Goal: Transaction & Acquisition: Purchase product/service

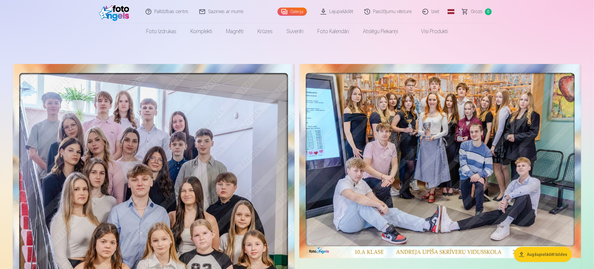
click at [132, 207] on img at bounding box center [154, 268] width 282 height 409
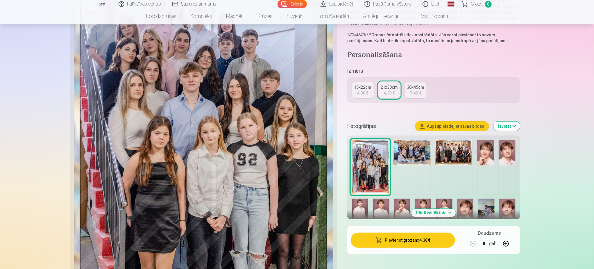
scroll to position [131, 0]
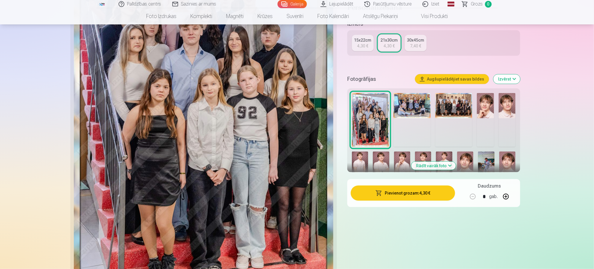
click at [401, 190] on button "Pievienot grozam : 4,30 €" at bounding box center [403, 192] width 104 height 15
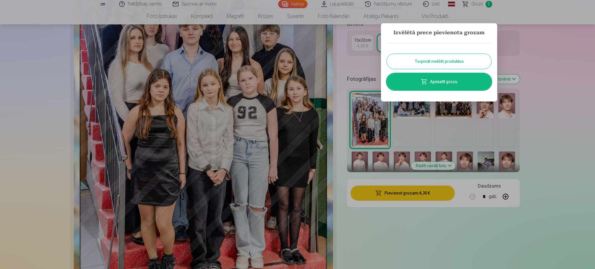
click at [447, 60] on button "Turpināt meklēt produktus" at bounding box center [439, 61] width 105 height 15
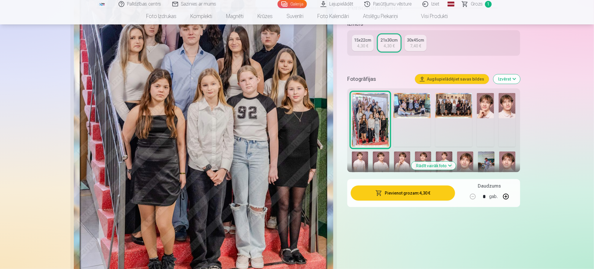
scroll to position [0, 0]
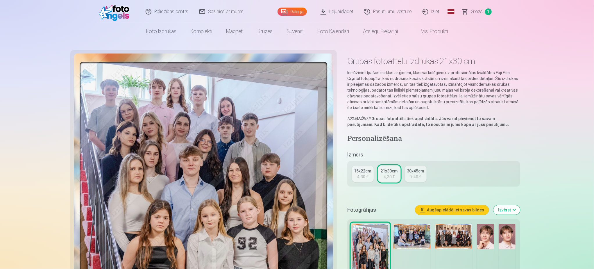
click at [294, 12] on link "Galerija" at bounding box center [291, 12] width 29 height 8
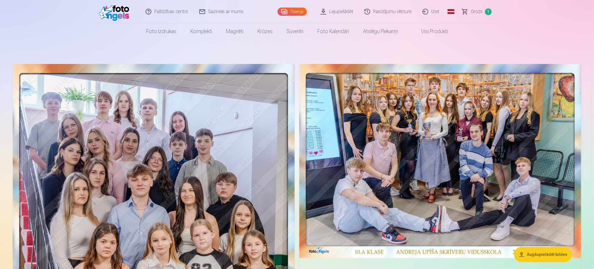
click at [454, 164] on img at bounding box center [440, 161] width 282 height 194
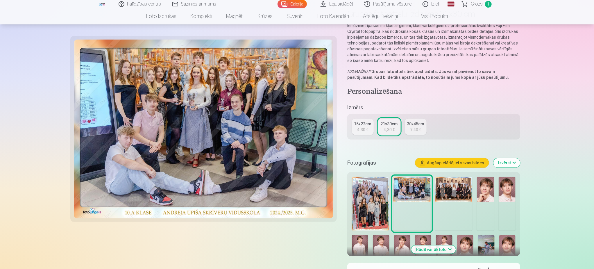
scroll to position [87, 0]
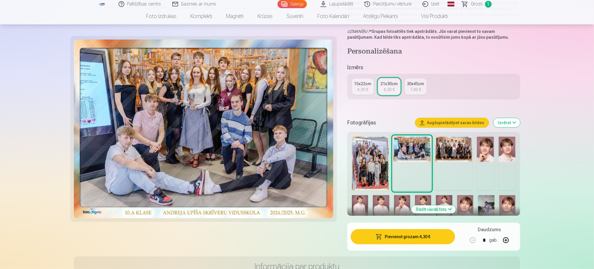
click at [375, 236] on button "Pievienot grozam : 4,30 €" at bounding box center [403, 236] width 104 height 15
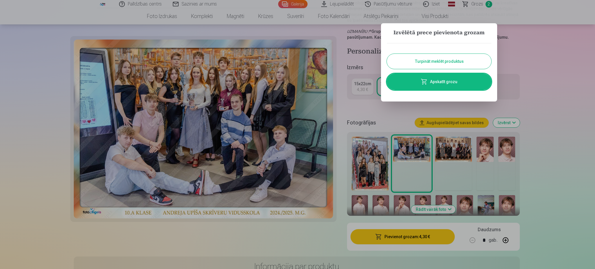
click at [445, 63] on button "Turpināt meklēt produktus" at bounding box center [439, 61] width 105 height 15
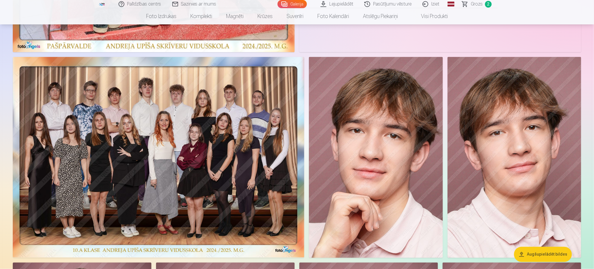
scroll to position [436, 0]
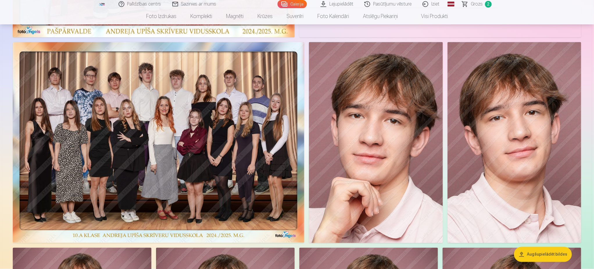
click at [191, 165] on img at bounding box center [158, 142] width 291 height 201
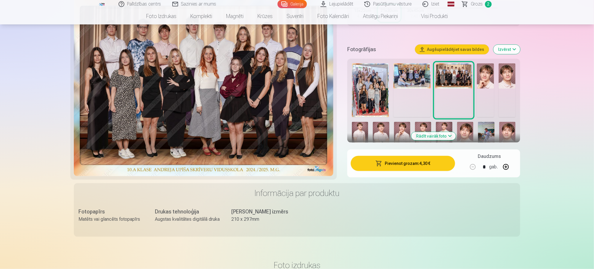
scroll to position [174, 0]
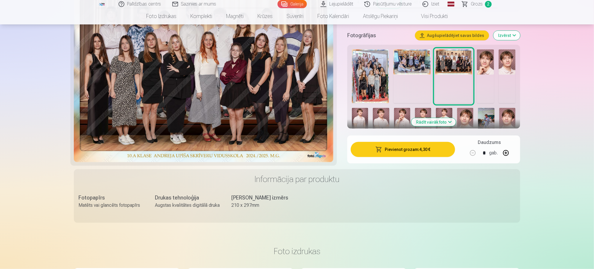
click at [412, 153] on button "Pievienot grozam : 4,30 €" at bounding box center [403, 149] width 104 height 15
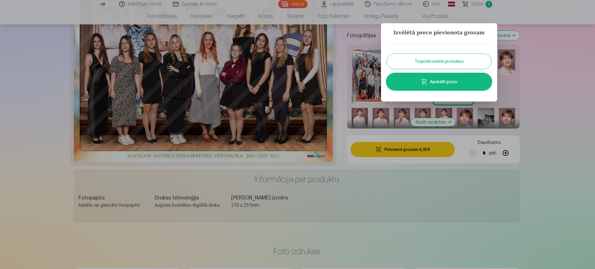
click at [422, 60] on button "Turpināt meklēt produktus" at bounding box center [439, 61] width 105 height 15
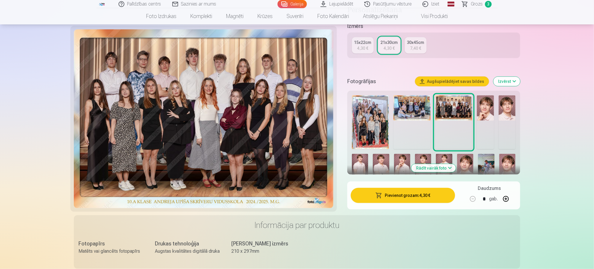
scroll to position [131, 0]
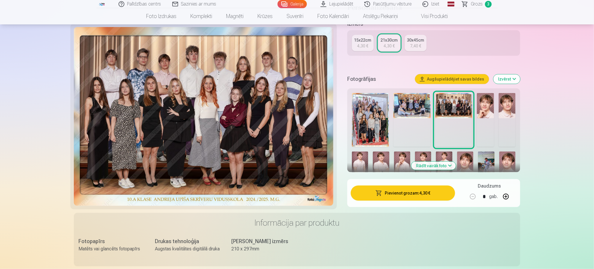
click at [482, 104] on img at bounding box center [485, 106] width 17 height 26
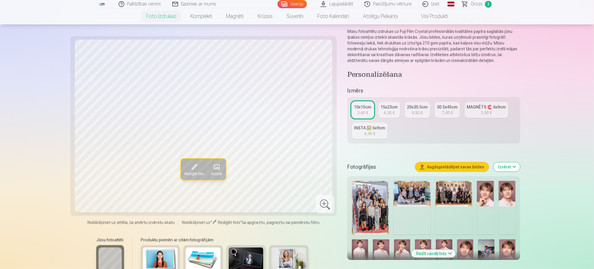
scroll to position [44, 0]
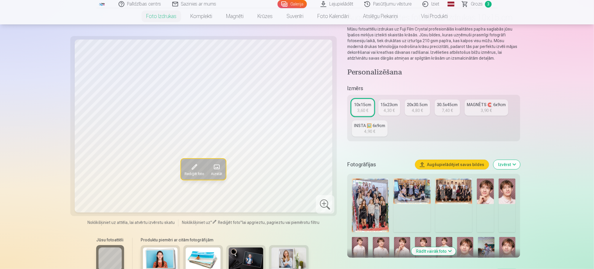
click at [482, 195] on img at bounding box center [485, 191] width 17 height 26
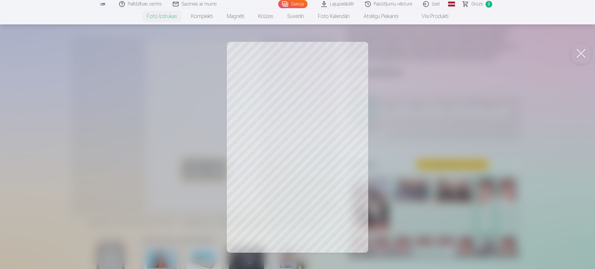
click at [582, 51] on button at bounding box center [581, 53] width 23 height 23
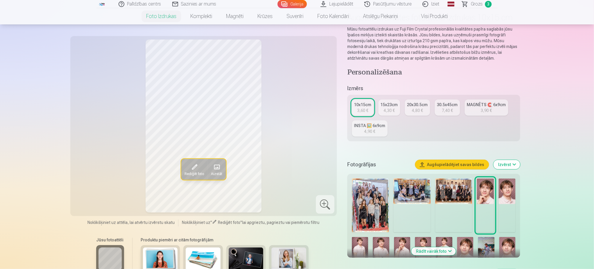
click at [509, 187] on img at bounding box center [507, 191] width 17 height 26
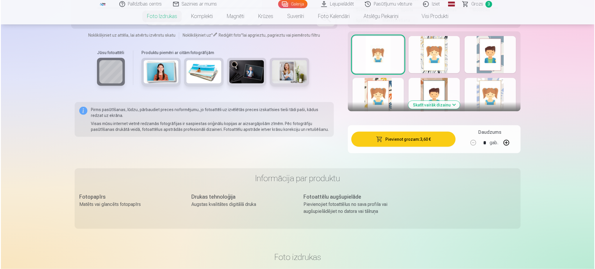
scroll to position [349, 0]
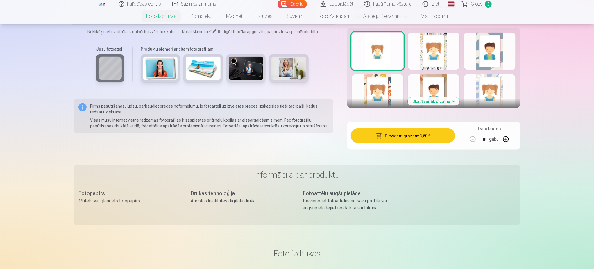
click at [423, 137] on button "Pievienot grozam : 3,60 €" at bounding box center [403, 135] width 104 height 15
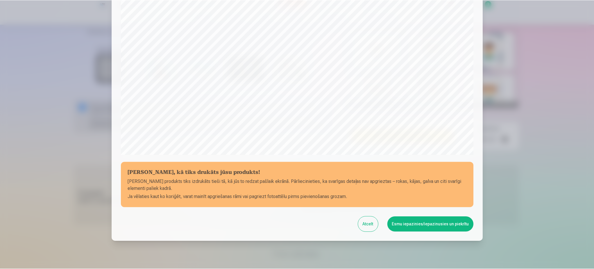
scroll to position [149, 0]
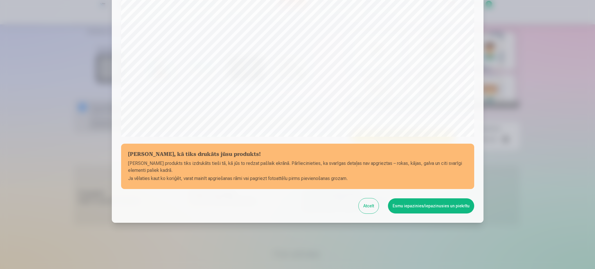
click at [426, 206] on button "Esmu iepazinies/iepazinusies un piekrītu" at bounding box center [431, 205] width 86 height 15
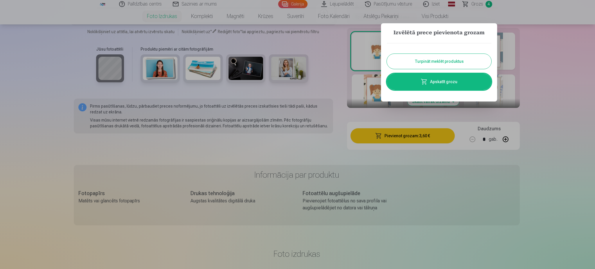
click at [446, 63] on button "Turpināt meklēt produktus" at bounding box center [439, 61] width 105 height 15
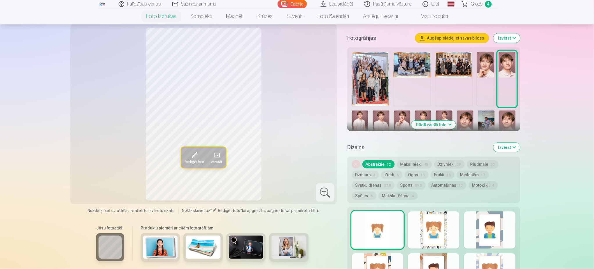
scroll to position [131, 0]
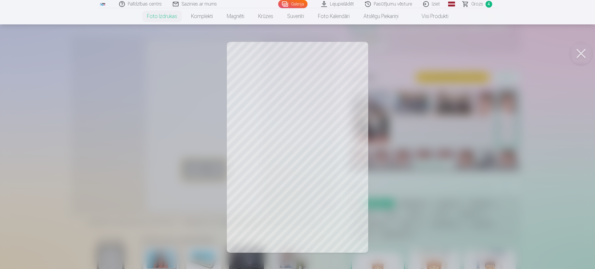
click at [497, 176] on div at bounding box center [297, 134] width 595 height 269
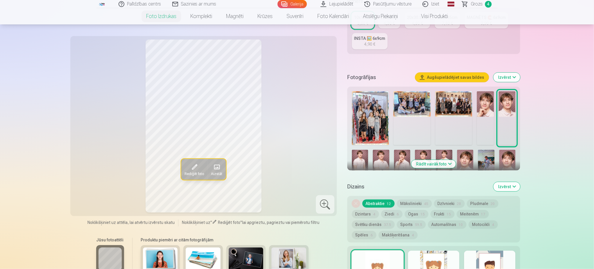
scroll to position [174, 0]
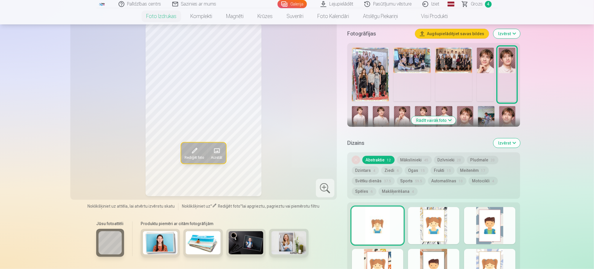
click at [359, 114] on img at bounding box center [360, 118] width 16 height 25
click at [382, 117] on img at bounding box center [381, 118] width 16 height 25
click at [397, 116] on img at bounding box center [402, 118] width 16 height 25
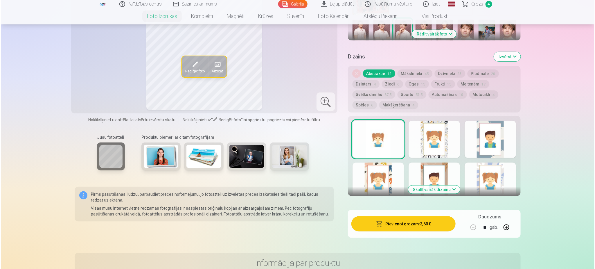
scroll to position [305, 0]
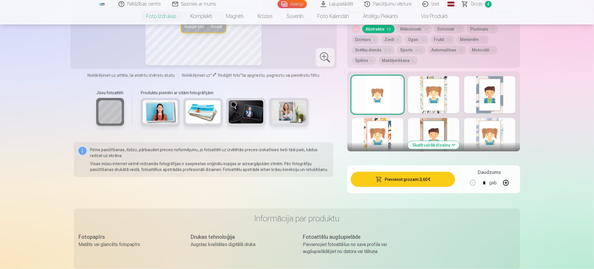
click at [401, 185] on button "Pievienot grozam : 3,60 €" at bounding box center [403, 179] width 104 height 15
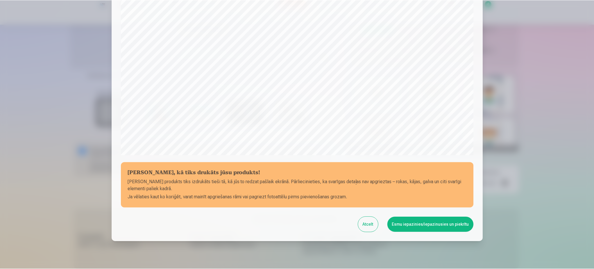
scroll to position [149, 0]
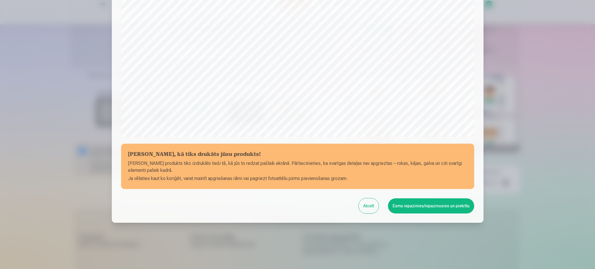
click at [408, 207] on button "Esmu iepazinies/iepazinusies un piekrītu" at bounding box center [431, 205] width 86 height 15
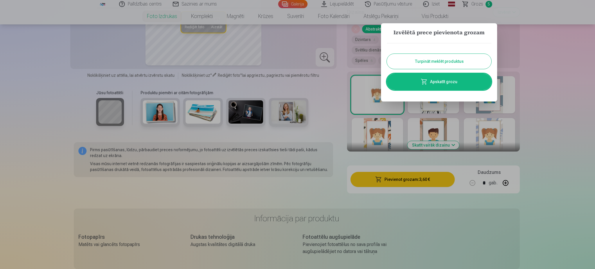
click at [464, 59] on button "Turpināt meklēt produktus" at bounding box center [439, 61] width 105 height 15
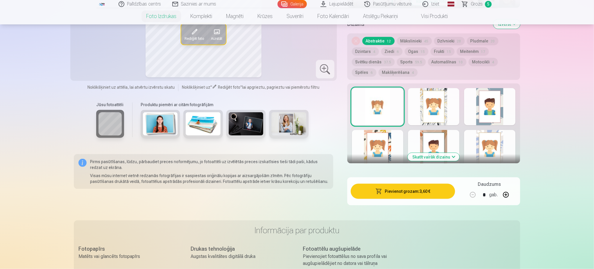
scroll to position [174, 0]
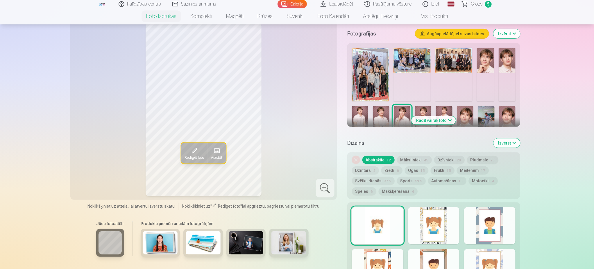
click at [424, 108] on img at bounding box center [423, 118] width 16 height 25
click at [443, 110] on img at bounding box center [444, 118] width 16 height 25
click at [445, 121] on button "Rādīt vairāk foto" at bounding box center [433, 120] width 44 height 8
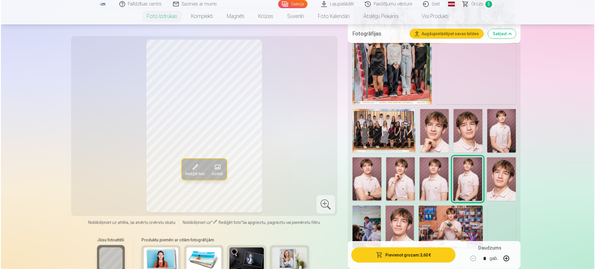
scroll to position [305, 0]
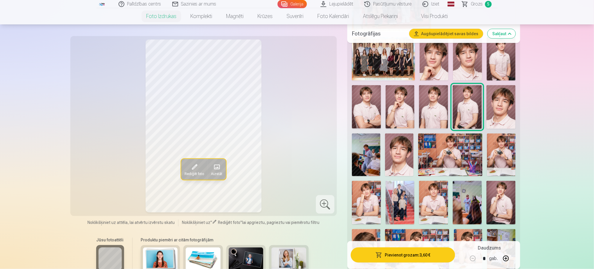
click at [501, 119] on img at bounding box center [500, 107] width 29 height 44
click at [363, 159] on img at bounding box center [366, 154] width 28 height 43
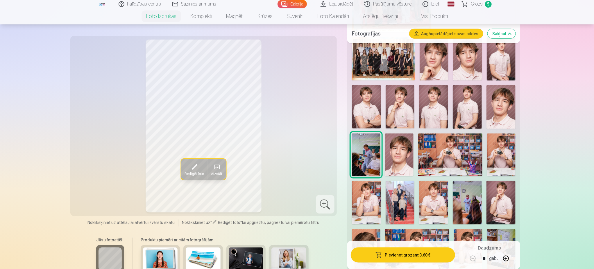
click at [406, 160] on img at bounding box center [399, 154] width 28 height 43
click at [445, 161] on img at bounding box center [450, 154] width 64 height 43
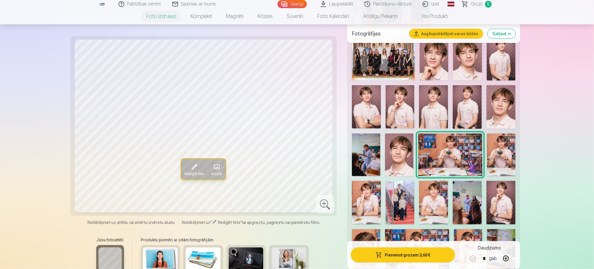
click at [499, 155] on img at bounding box center [501, 154] width 28 height 43
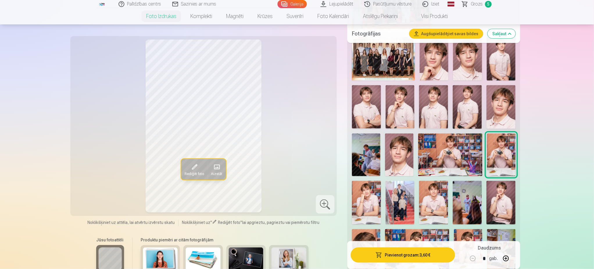
click at [360, 198] on img at bounding box center [366, 203] width 29 height 44
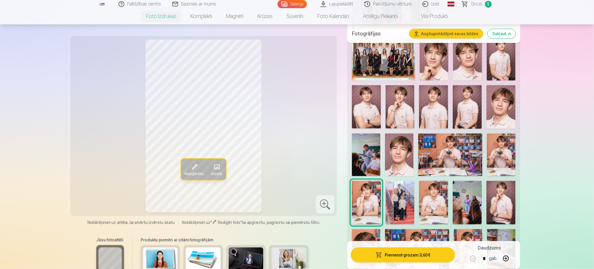
click at [404, 258] on button "Pievienot grozam : 3,60 €" at bounding box center [403, 254] width 104 height 15
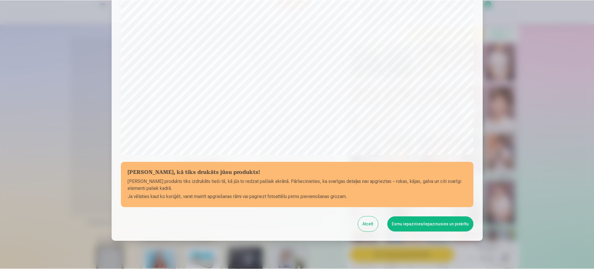
scroll to position [149, 0]
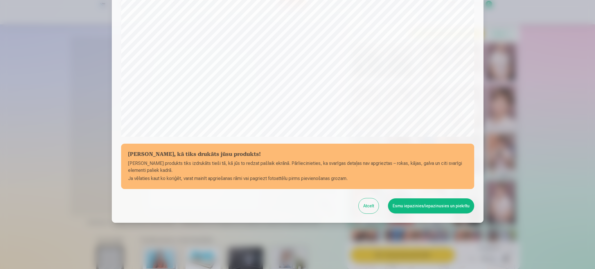
click at [434, 204] on button "Esmu iepazinies/iepazinusies un piekrītu" at bounding box center [431, 205] width 86 height 15
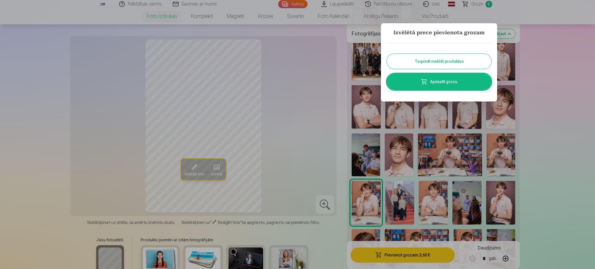
click at [434, 59] on button "Turpināt meklēt produktus" at bounding box center [439, 61] width 105 height 15
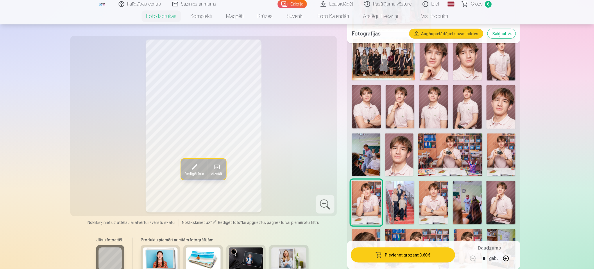
click at [406, 196] on img at bounding box center [400, 203] width 29 height 44
click at [439, 209] on img at bounding box center [433, 203] width 29 height 44
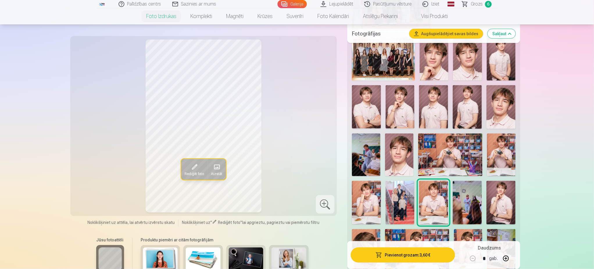
click at [470, 200] on img at bounding box center [467, 203] width 29 height 44
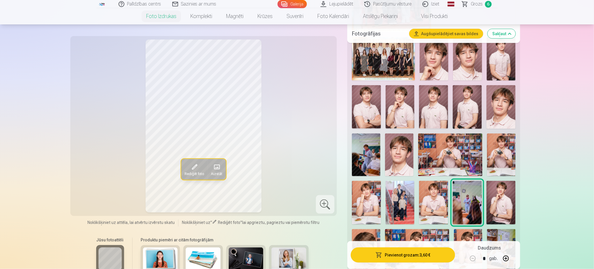
click at [496, 198] on img at bounding box center [500, 203] width 29 height 44
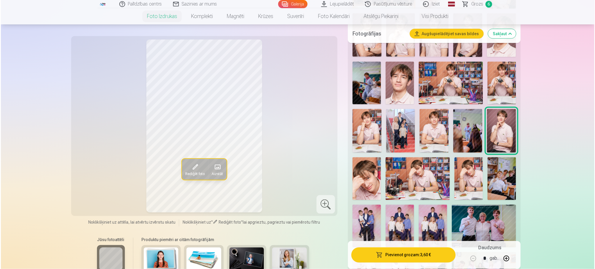
scroll to position [392, 0]
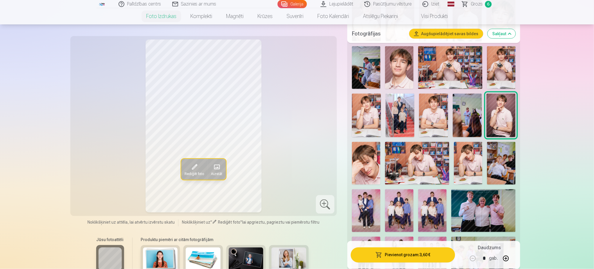
click at [367, 166] on img at bounding box center [366, 163] width 28 height 43
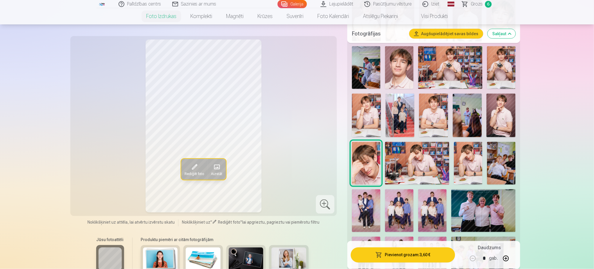
click at [406, 253] on button "Pievienot grozam : 3,60 €" at bounding box center [403, 254] width 104 height 15
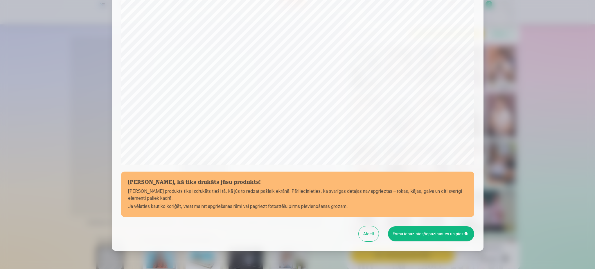
scroll to position [149, 0]
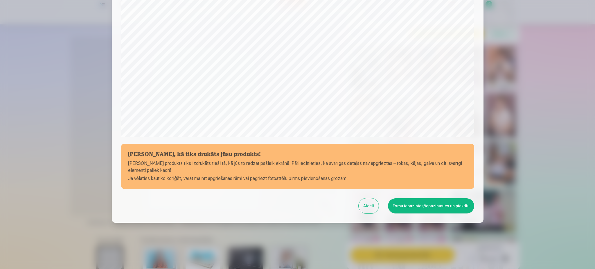
click at [426, 209] on button "Esmu iepazinies/iepazinusies un piekrītu" at bounding box center [431, 205] width 86 height 15
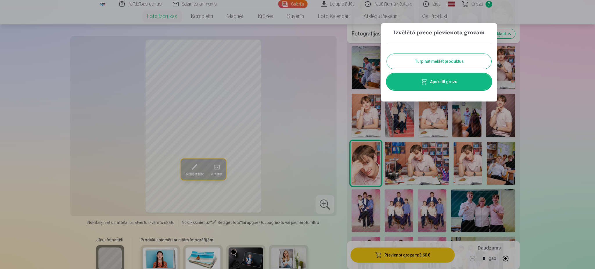
click at [424, 174] on div at bounding box center [297, 134] width 595 height 269
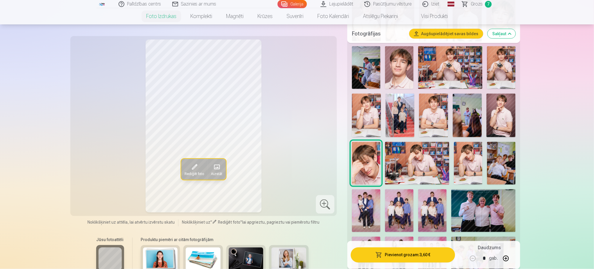
click at [424, 170] on img at bounding box center [417, 163] width 64 height 43
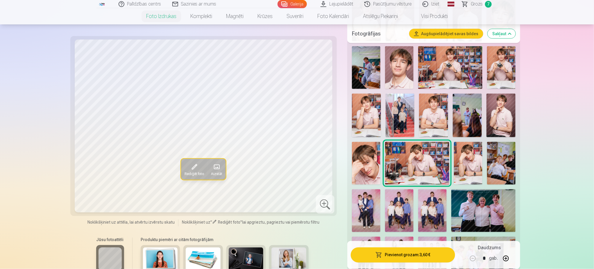
click at [393, 255] on button "Pievienot grozam : 3,60 €" at bounding box center [403, 254] width 104 height 15
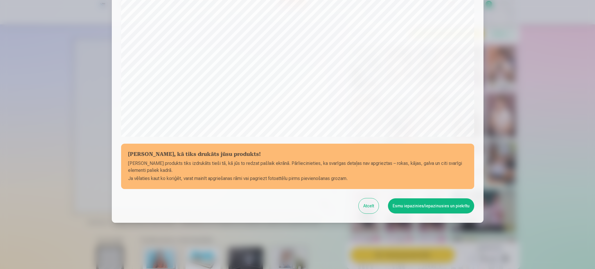
click at [412, 206] on button "Esmu iepazinies/iepazinusies un piekrītu" at bounding box center [431, 205] width 86 height 15
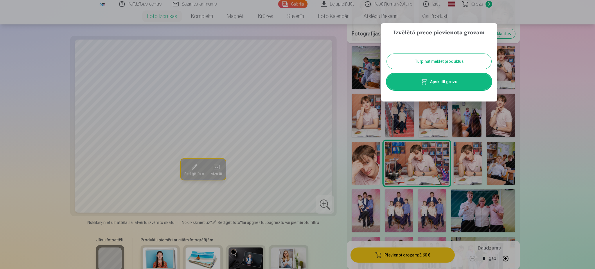
click at [439, 61] on button "Turpināt meklēt produktus" at bounding box center [439, 61] width 105 height 15
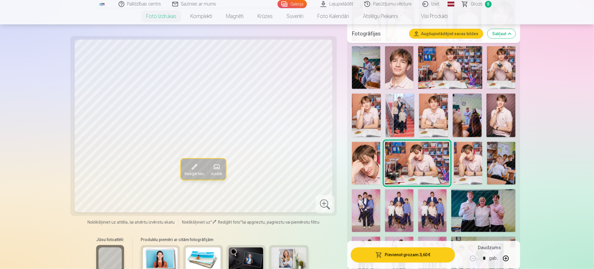
click at [473, 169] on img at bounding box center [468, 163] width 28 height 43
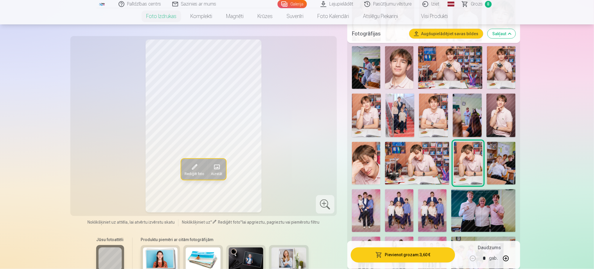
click at [497, 165] on img at bounding box center [501, 163] width 28 height 43
click at [386, 255] on button "Pievienot grozam : 3,60 €" at bounding box center [403, 254] width 104 height 15
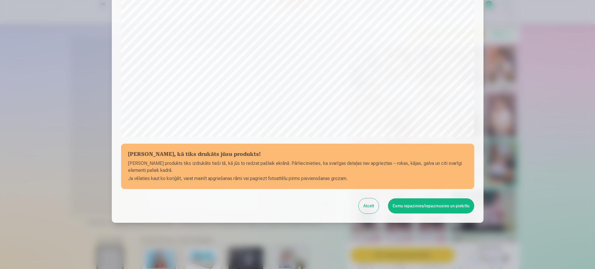
click at [439, 207] on button "Esmu iepazinies/iepazinusies un piekrītu" at bounding box center [431, 205] width 86 height 15
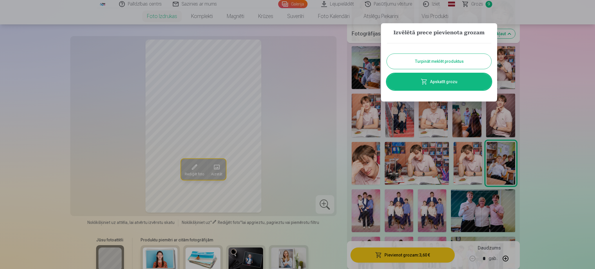
click at [451, 64] on button "Turpināt meklēt produktus" at bounding box center [439, 61] width 105 height 15
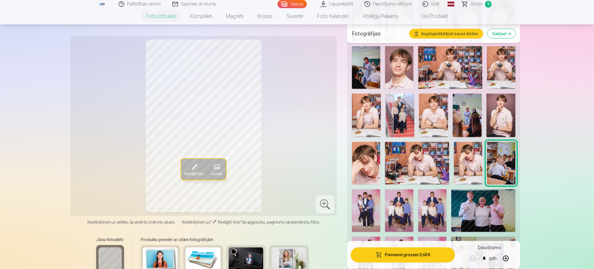
click at [364, 210] on img at bounding box center [366, 210] width 28 height 43
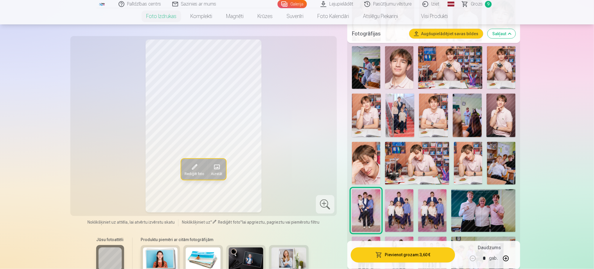
click at [393, 207] on img at bounding box center [399, 210] width 28 height 43
click at [424, 207] on img at bounding box center [432, 210] width 28 height 43
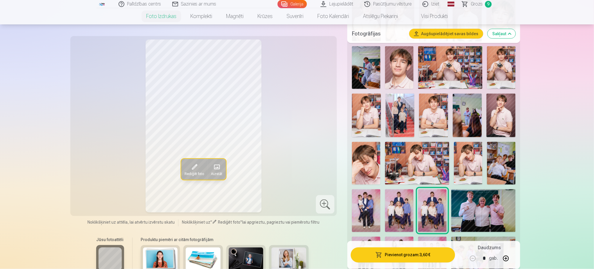
click at [401, 210] on img at bounding box center [399, 210] width 28 height 43
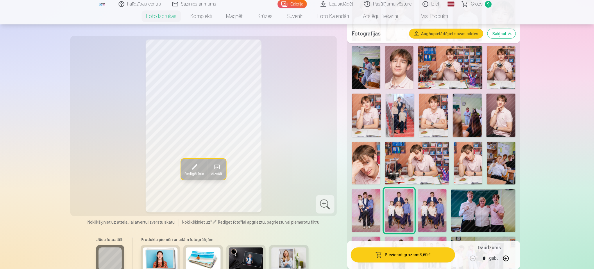
click at [430, 210] on img at bounding box center [432, 210] width 28 height 43
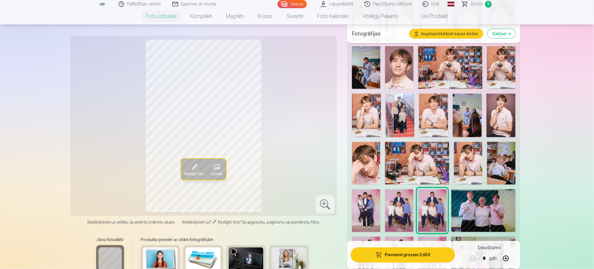
click at [417, 255] on button "Pievienot grozam : 3,60 €" at bounding box center [403, 254] width 104 height 15
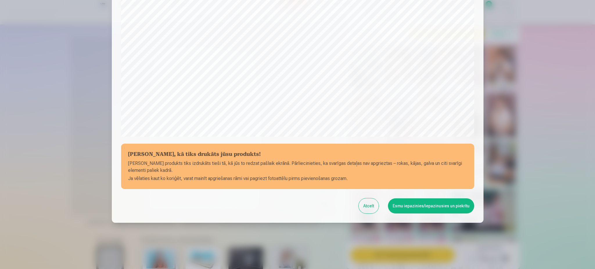
click at [411, 202] on button "Esmu iepazinies/iepazinusies un piekrītu" at bounding box center [431, 205] width 86 height 15
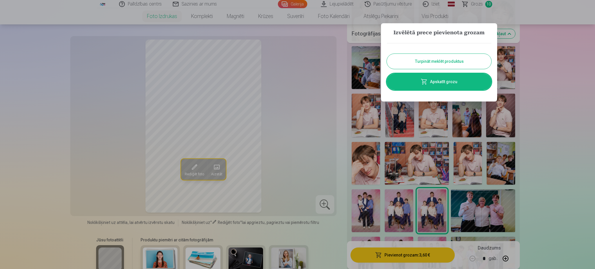
click at [450, 60] on button "Turpināt meklēt produktus" at bounding box center [439, 61] width 105 height 15
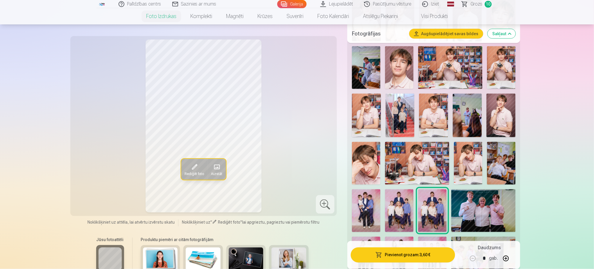
click at [485, 209] on img at bounding box center [483, 210] width 64 height 43
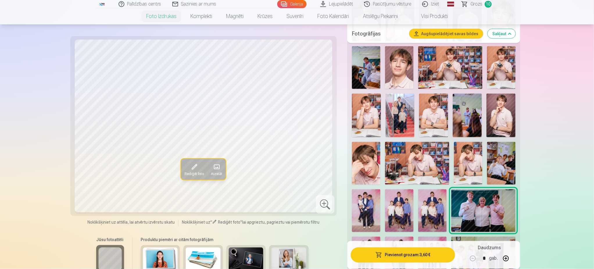
click at [410, 252] on button "Pievienot grozam : 3,60 €" at bounding box center [403, 254] width 104 height 15
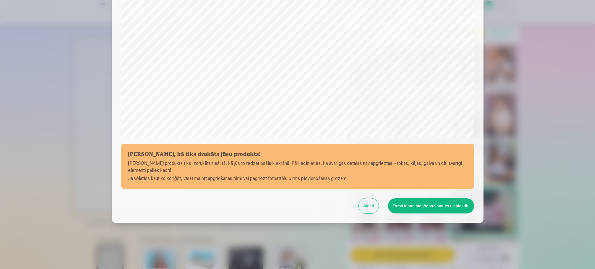
click at [424, 207] on button "Esmu iepazinies/iepazinusies un piekrītu" at bounding box center [431, 205] width 86 height 15
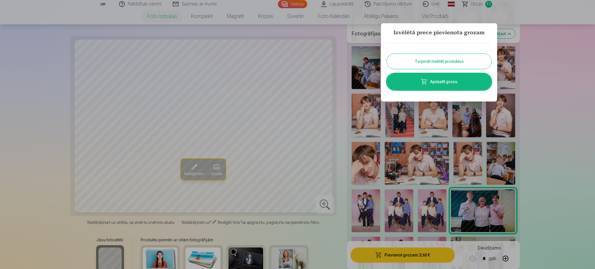
click at [453, 62] on button "Turpināt meklēt produktus" at bounding box center [439, 61] width 105 height 15
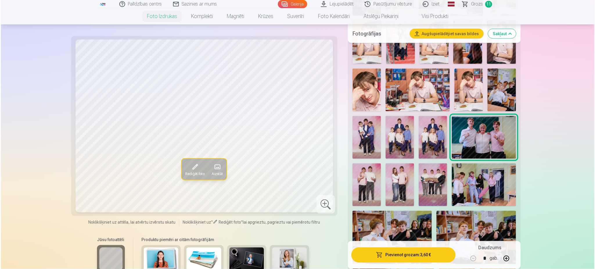
scroll to position [479, 0]
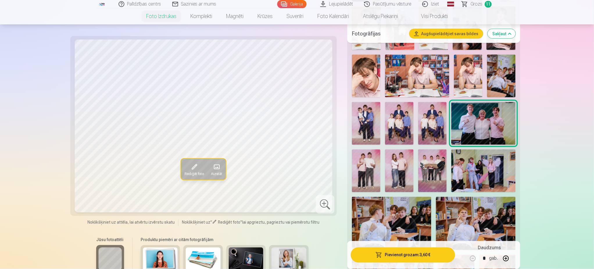
click at [362, 166] on img at bounding box center [366, 170] width 28 height 43
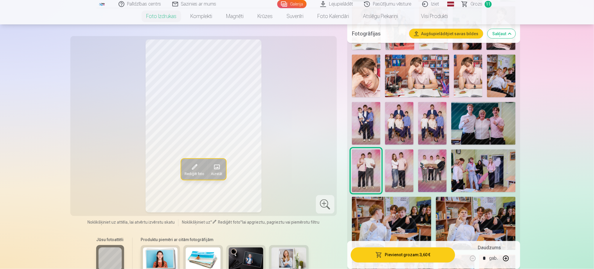
click at [392, 166] on img at bounding box center [399, 170] width 28 height 43
click at [363, 173] on img at bounding box center [366, 170] width 28 height 43
click at [402, 254] on button "Pievienot grozam : 3,60 €" at bounding box center [403, 254] width 104 height 15
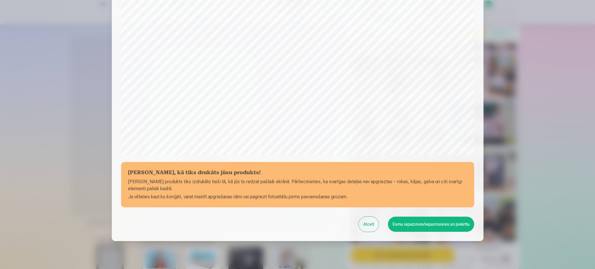
scroll to position [149, 0]
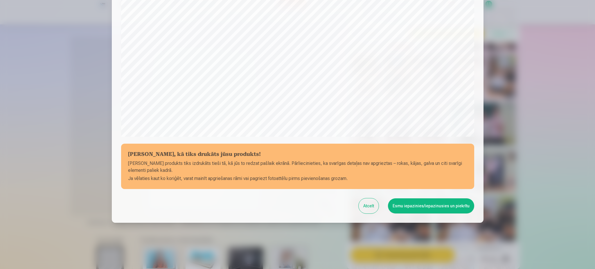
click at [432, 211] on button "Esmu iepazinies/iepazinusies un piekrītu" at bounding box center [431, 205] width 86 height 15
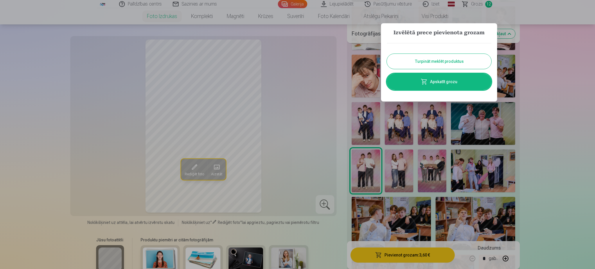
click at [398, 164] on div at bounding box center [297, 134] width 595 height 269
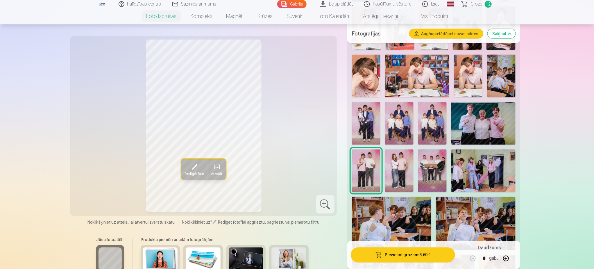
click at [397, 172] on img at bounding box center [399, 170] width 28 height 43
click at [506, 257] on button at bounding box center [506, 258] width 14 height 14
click at [413, 255] on button "Pievienot grozam : 7,20 €" at bounding box center [403, 254] width 104 height 15
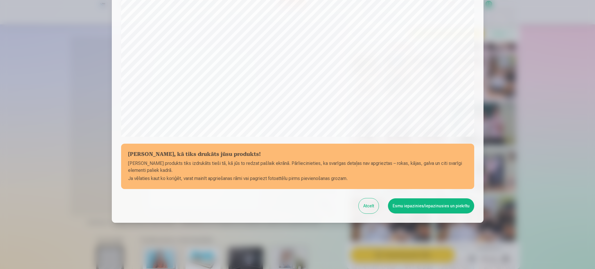
click at [424, 207] on button "Esmu iepazinies/iepazinusies un piekrītu" at bounding box center [431, 205] width 86 height 15
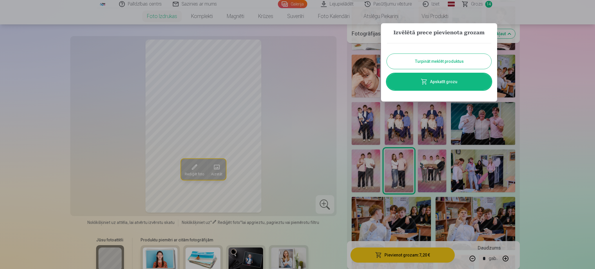
click at [447, 64] on button "Turpināt meklēt produktus" at bounding box center [439, 61] width 105 height 15
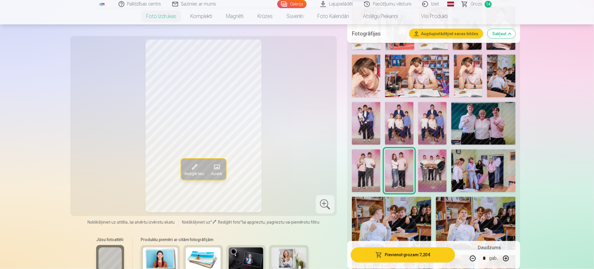
click at [440, 172] on img at bounding box center [432, 170] width 28 height 43
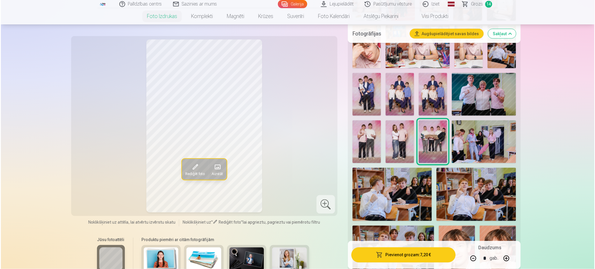
scroll to position [523, 0]
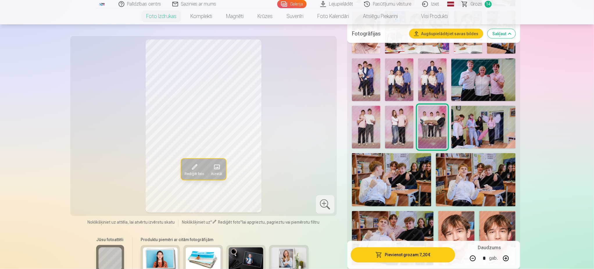
click at [473, 258] on button at bounding box center [473, 258] width 14 height 14
type input "*"
click at [396, 255] on button "Pievienot grozam : 3,60 €" at bounding box center [403, 254] width 104 height 15
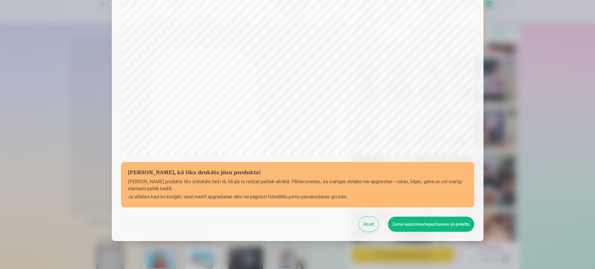
scroll to position [149, 0]
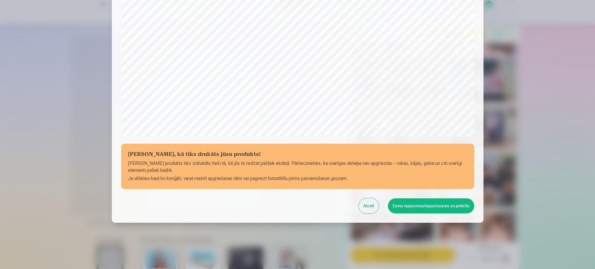
click at [436, 208] on button "Esmu iepazinies/iepazinusies un piekrītu" at bounding box center [431, 205] width 86 height 15
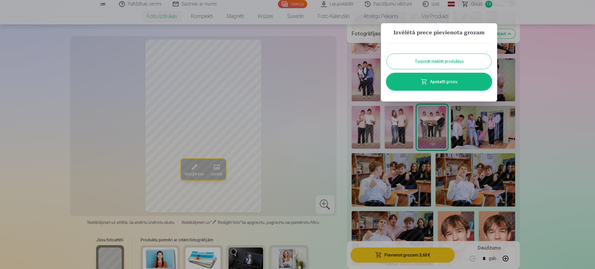
click at [452, 64] on button "Turpināt meklēt produktus" at bounding box center [439, 61] width 105 height 15
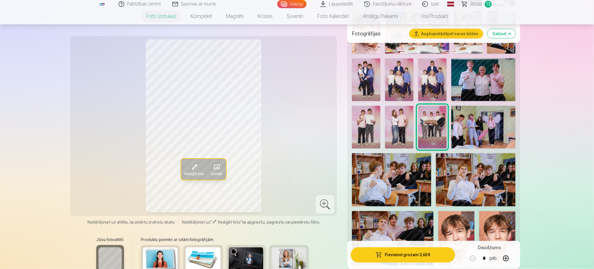
click at [472, 128] on img at bounding box center [483, 127] width 64 height 43
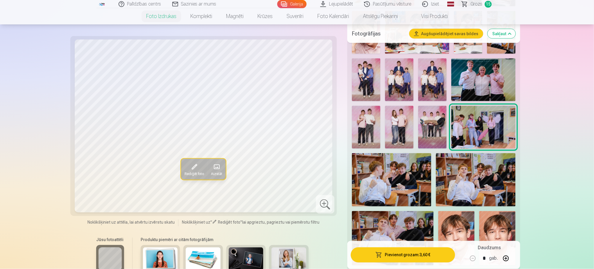
click at [393, 177] on img at bounding box center [392, 179] width 80 height 53
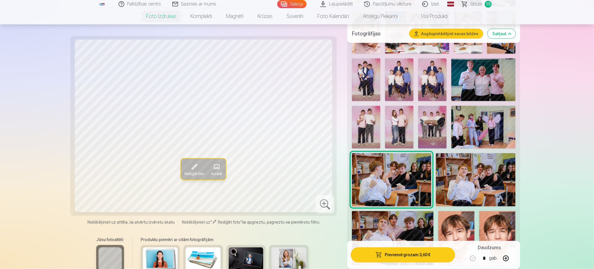
click at [472, 181] on img at bounding box center [476, 179] width 80 height 53
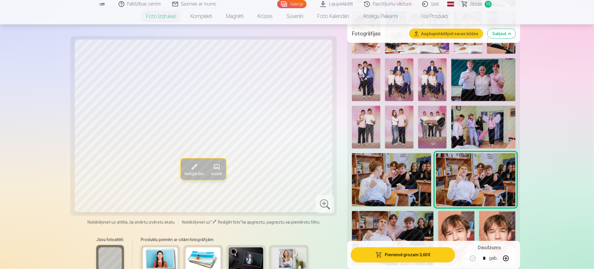
click at [415, 255] on button "Pievienot grozam : 3,60 €" at bounding box center [403, 254] width 104 height 15
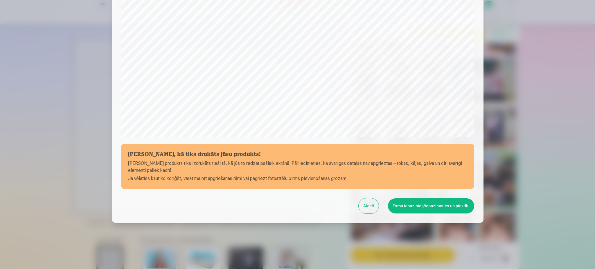
click at [412, 208] on button "Esmu iepazinies/iepazinusies un piekrītu" at bounding box center [431, 205] width 86 height 15
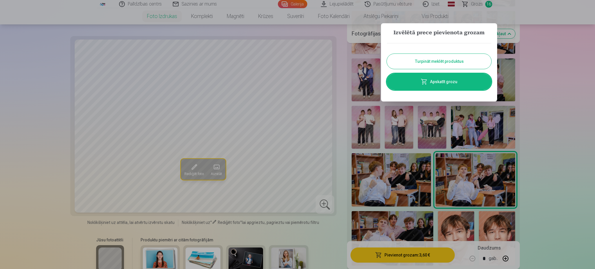
click at [445, 61] on button "Turpināt meklēt produktus" at bounding box center [439, 61] width 105 height 15
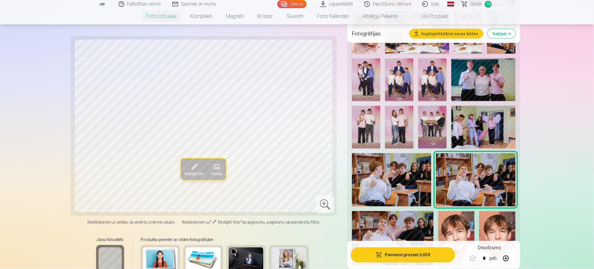
click at [395, 224] on img at bounding box center [393, 238] width 82 height 54
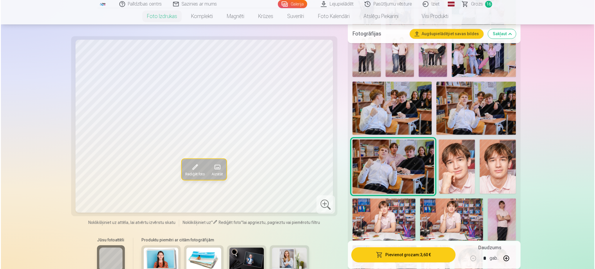
scroll to position [610, 0]
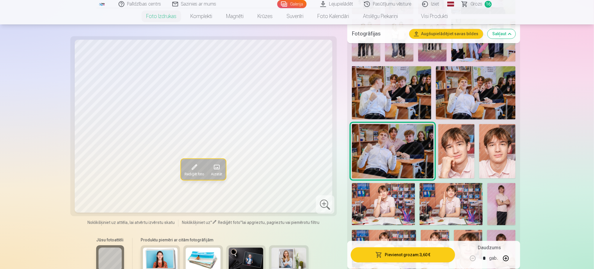
click at [459, 147] on img at bounding box center [456, 151] width 36 height 55
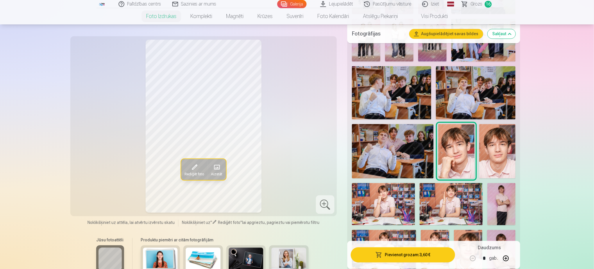
click at [492, 146] on img at bounding box center [497, 151] width 36 height 55
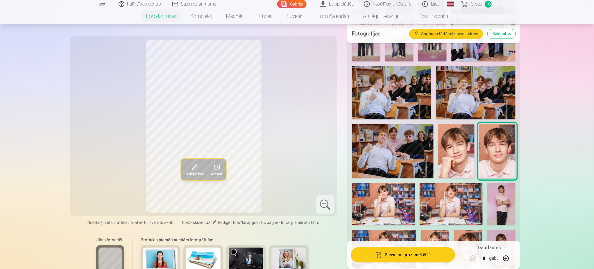
click at [394, 195] on img at bounding box center [383, 204] width 63 height 42
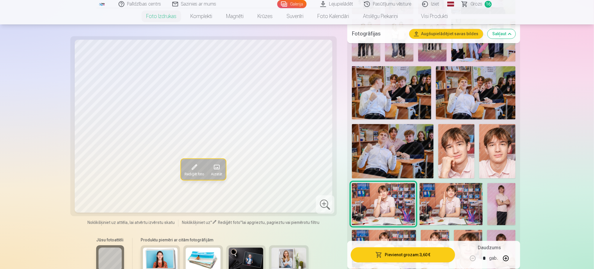
click at [451, 208] on img at bounding box center [450, 204] width 63 height 42
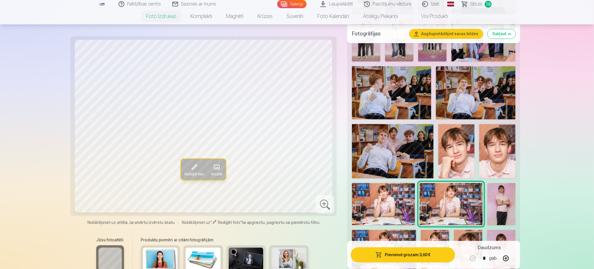
click at [427, 254] on button "Pievienot grozam : 3,60 €" at bounding box center [403, 254] width 104 height 15
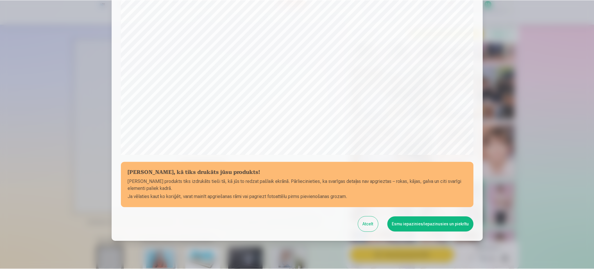
scroll to position [149, 0]
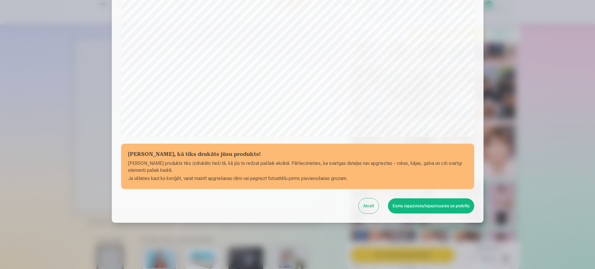
click at [431, 203] on button "Esmu iepazinies/iepazinusies un piekrītu" at bounding box center [431, 205] width 86 height 15
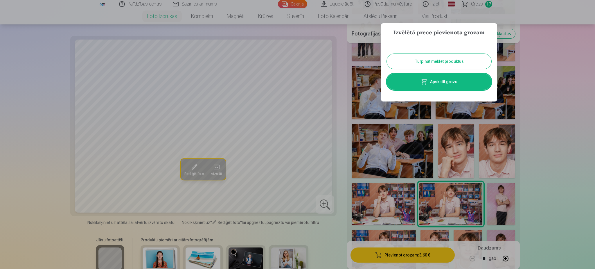
click at [436, 61] on button "Turpināt meklēt produktus" at bounding box center [439, 61] width 105 height 15
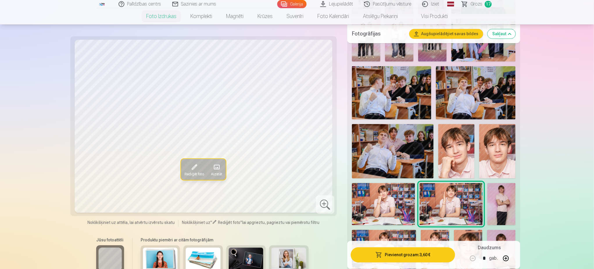
click at [501, 209] on img at bounding box center [501, 204] width 28 height 42
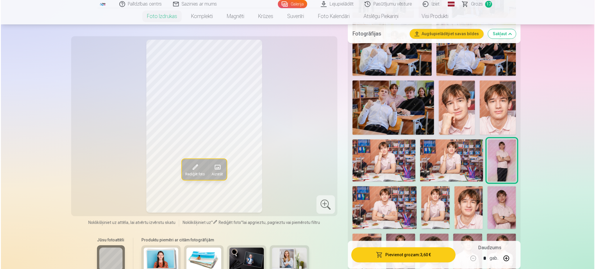
scroll to position [697, 0]
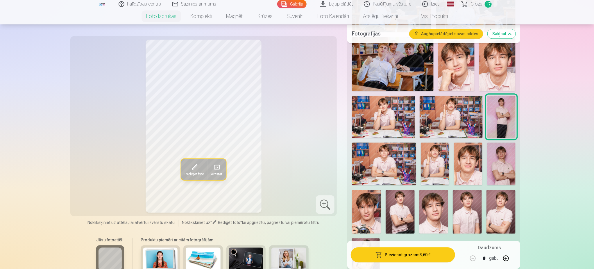
click at [395, 162] on img at bounding box center [384, 163] width 64 height 43
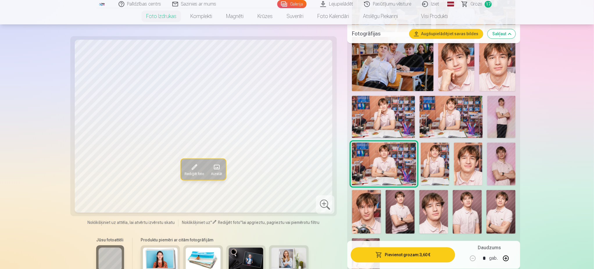
click at [447, 163] on img at bounding box center [435, 163] width 28 height 43
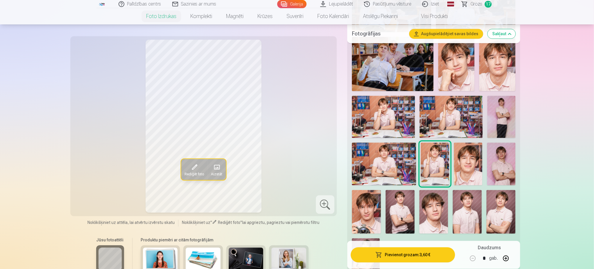
click at [463, 166] on img at bounding box center [468, 163] width 28 height 43
click at [505, 169] on img at bounding box center [501, 163] width 28 height 43
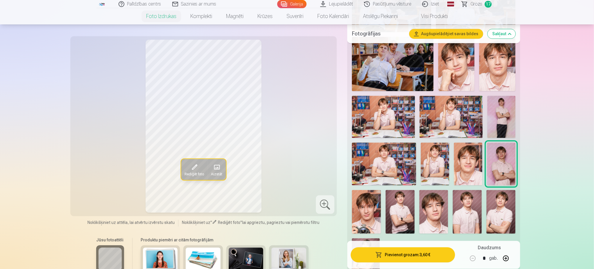
click at [402, 257] on button "Pievienot grozam : 3,60 €" at bounding box center [403, 254] width 104 height 15
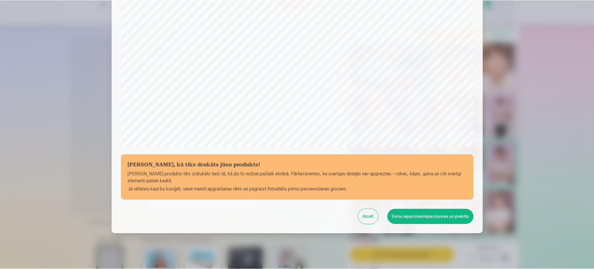
scroll to position [149, 0]
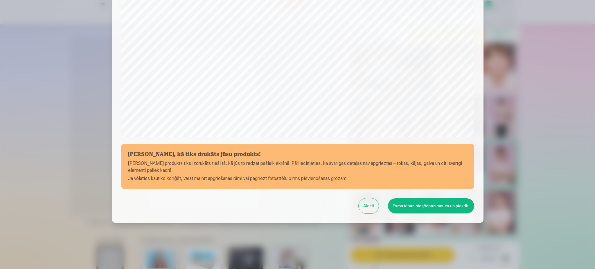
click at [416, 208] on button "Esmu iepazinies/iepazinusies un piekrītu" at bounding box center [431, 205] width 86 height 15
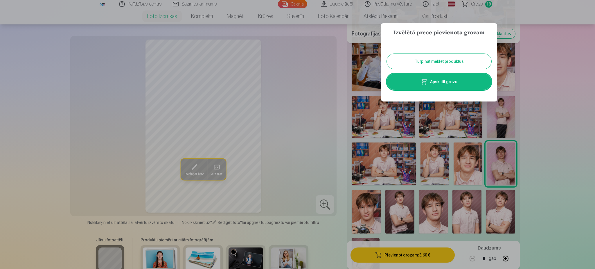
click at [440, 57] on button "Turpināt meklēt produktus" at bounding box center [439, 61] width 105 height 15
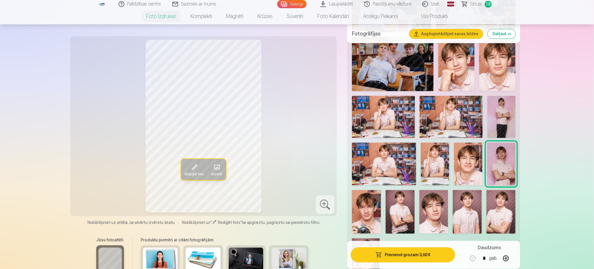
click at [371, 209] on img at bounding box center [366, 212] width 29 height 44
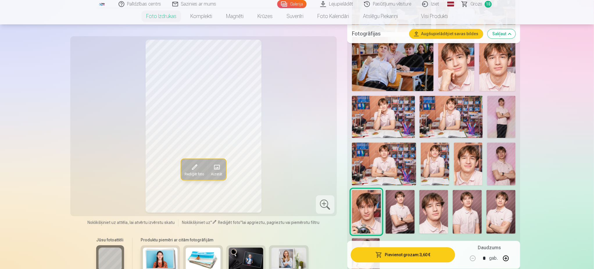
click at [393, 220] on img at bounding box center [400, 212] width 29 height 44
click at [435, 215] on img at bounding box center [433, 212] width 29 height 44
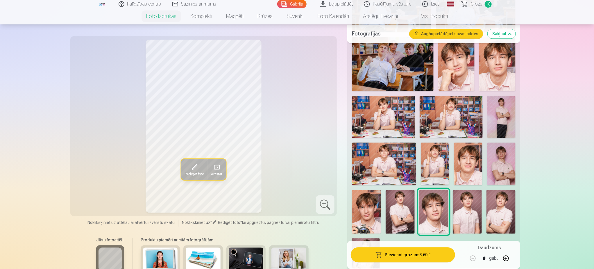
click at [464, 215] on img at bounding box center [467, 212] width 29 height 44
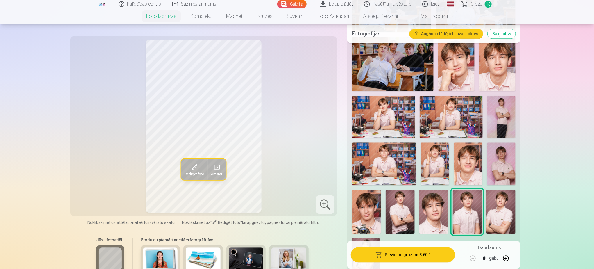
click at [506, 218] on img at bounding box center [500, 212] width 29 height 44
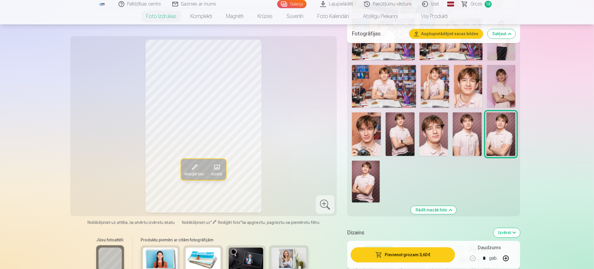
scroll to position [784, 0]
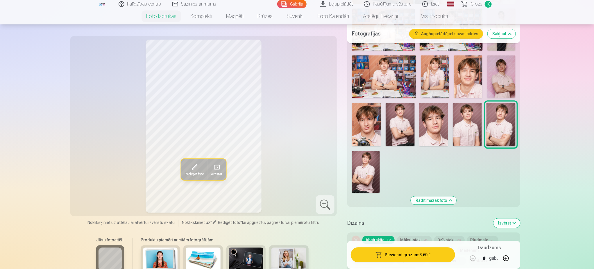
click at [366, 165] on img at bounding box center [366, 172] width 28 height 42
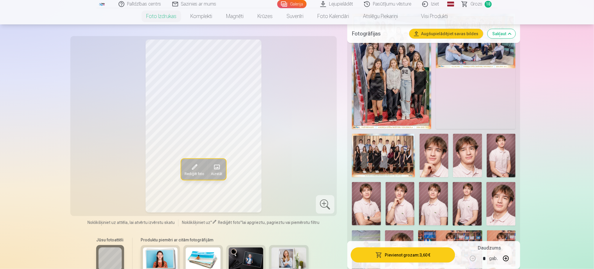
scroll to position [174, 0]
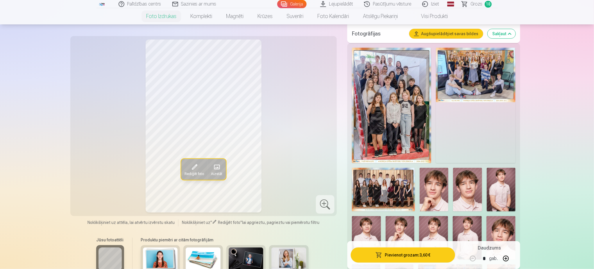
click at [477, 5] on span "Grozs" at bounding box center [476, 4] width 12 height 7
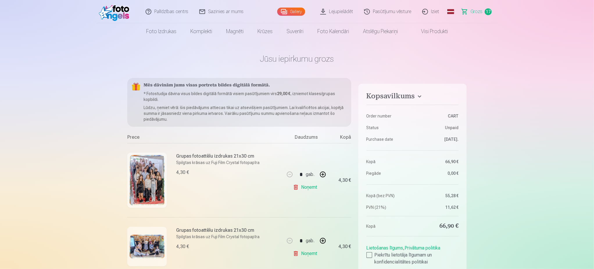
click at [430, 10] on link "Iziet" at bounding box center [431, 11] width 28 height 23
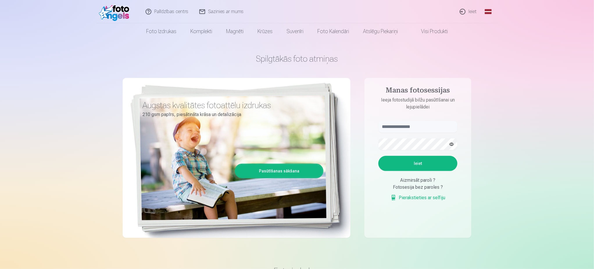
click at [469, 10] on link "Ieiet" at bounding box center [468, 11] width 28 height 23
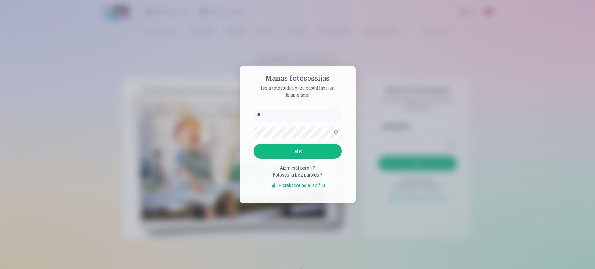
type input "*"
type input "**********"
click at [298, 150] on button "Ieiet" at bounding box center [298, 151] width 88 height 15
